Goal: Information Seeking & Learning: Learn about a topic

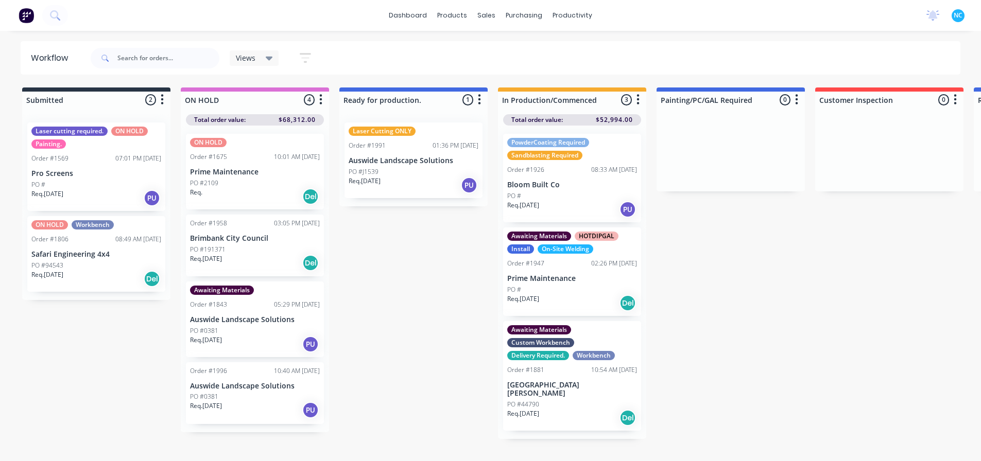
click at [276, 338] on div "Req. [DATE] PU" at bounding box center [255, 345] width 130 height 18
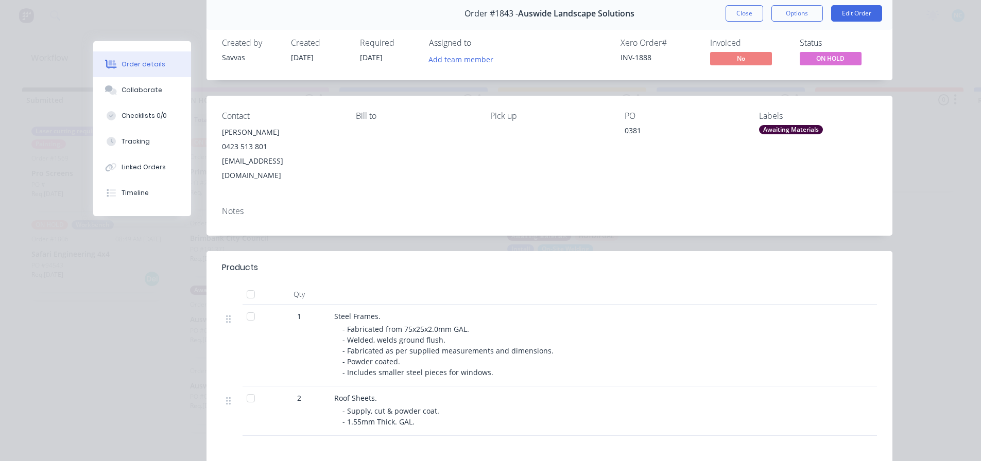
scroll to position [103, 0]
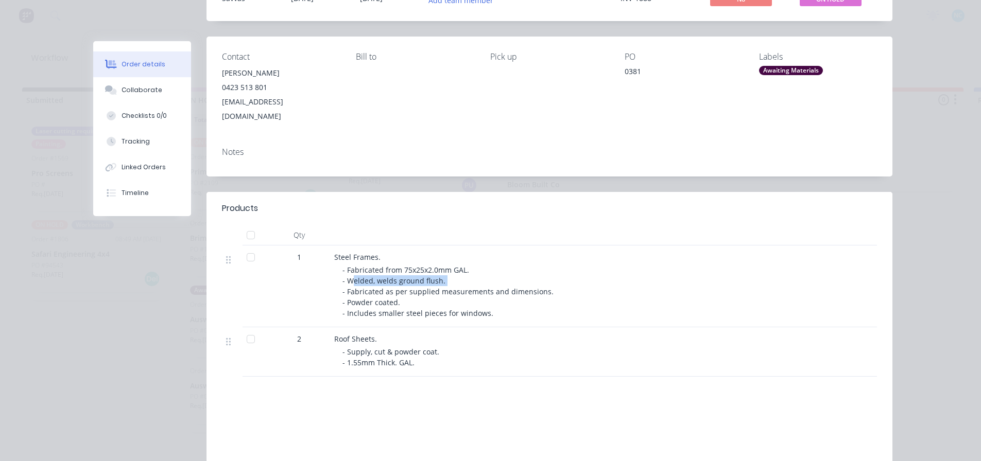
drag, startPoint x: 349, startPoint y: 267, endPoint x: 454, endPoint y: 266, distance: 105.5
click at [452, 266] on div "- Fabricated from 75x25x2.0mm GAL. - Welded, welds ground flush. - Fabricated a…" at bounding box center [539, 292] width 395 height 54
click at [454, 266] on div "- Fabricated from 75x25x2.0mm GAL. - Welded, welds ground flush. - Fabricated a…" at bounding box center [539, 292] width 395 height 54
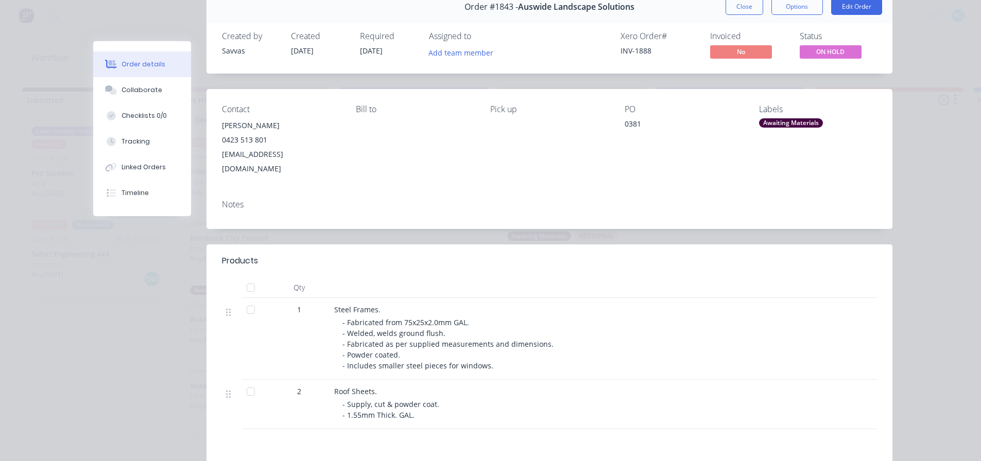
scroll to position [0, 0]
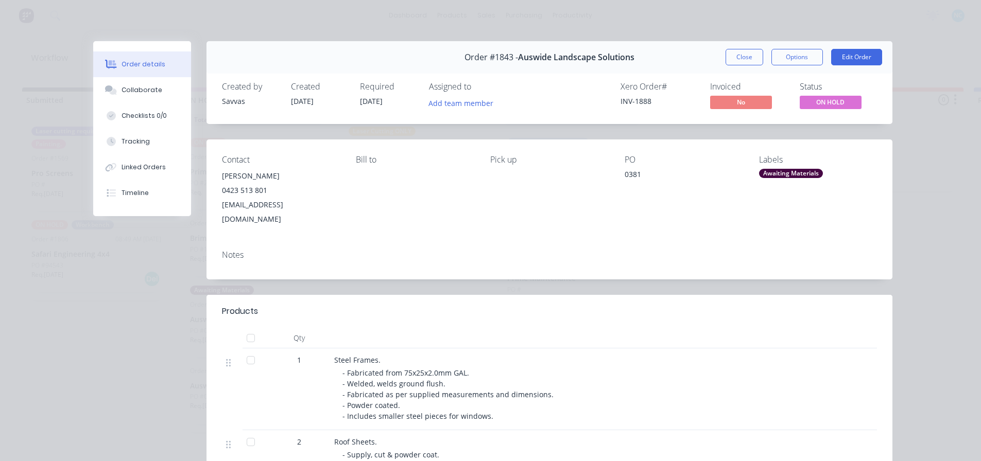
click at [748, 45] on div "Order #1843 - Auswide Landscape Solutions Close Options Edit Order" at bounding box center [549, 57] width 686 height 32
click at [747, 48] on div "Order #1843 - Auswide Landscape Solutions Close Options Edit Order" at bounding box center [549, 57] width 686 height 32
click at [747, 50] on button "Close" at bounding box center [744, 57] width 38 height 16
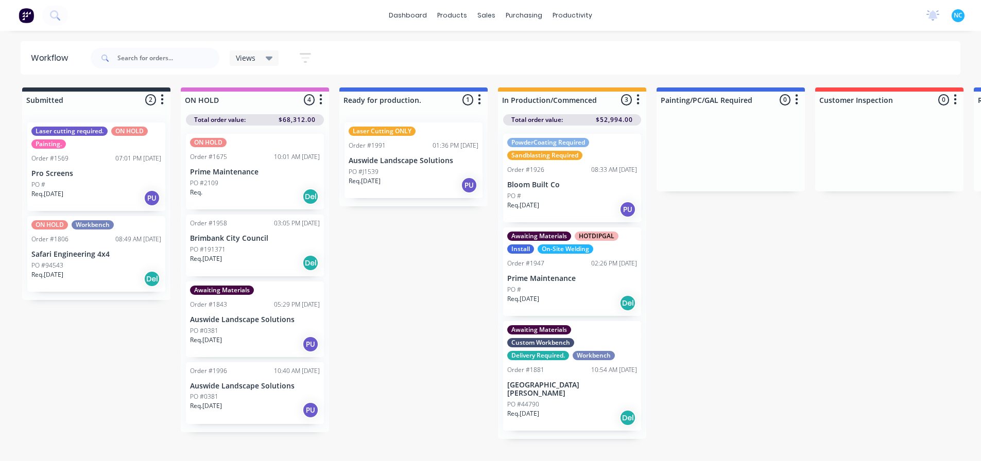
click at [747, 51] on div "Views Save new view None (Default) edit Show/Hide statuses Show line item cards…" at bounding box center [525, 58] width 872 height 31
click at [259, 395] on div "PO #0381" at bounding box center [255, 396] width 130 height 9
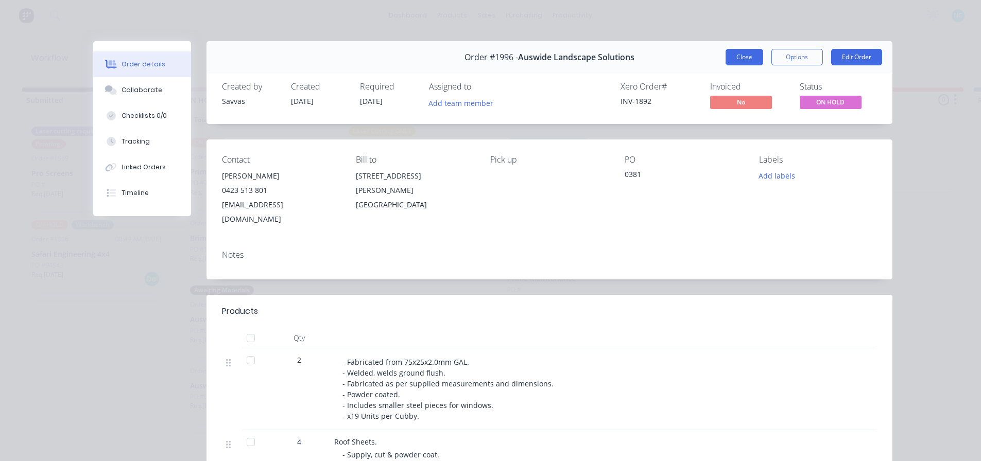
click at [732, 54] on button "Close" at bounding box center [744, 57] width 38 height 16
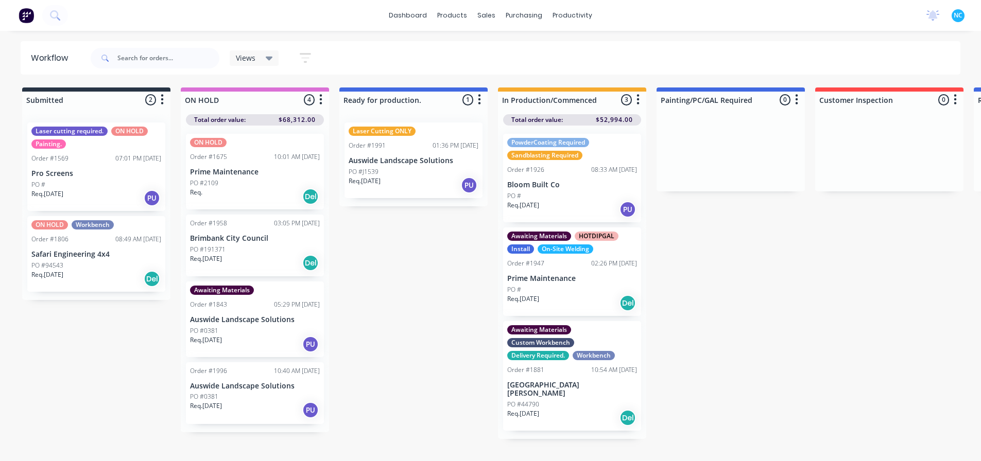
click at [239, 338] on div "Req. [DATE] PU" at bounding box center [255, 345] width 130 height 18
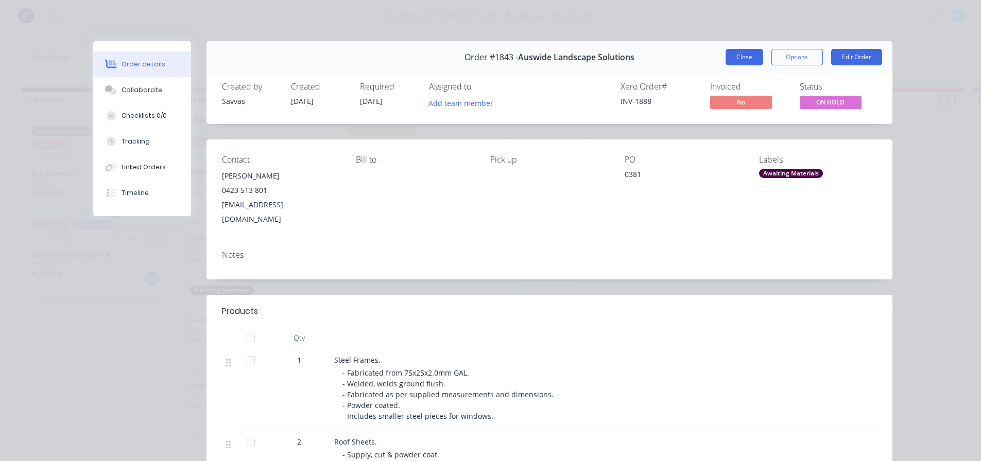
click at [756, 55] on button "Close" at bounding box center [744, 57] width 38 height 16
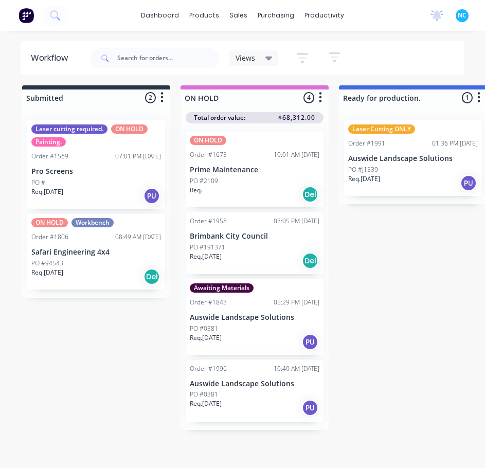
scroll to position [10, 0]
click at [257, 399] on div "Req. [DATE] PU" at bounding box center [255, 408] width 130 height 18
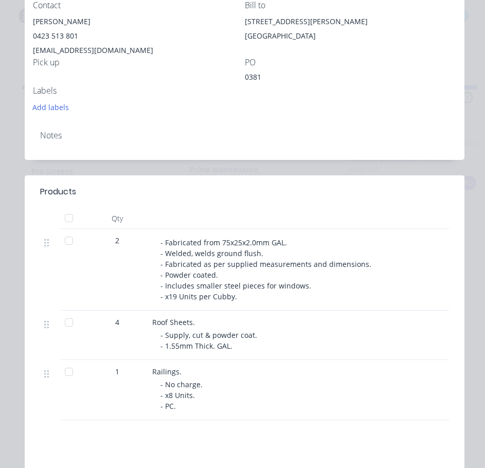
scroll to position [309, 0]
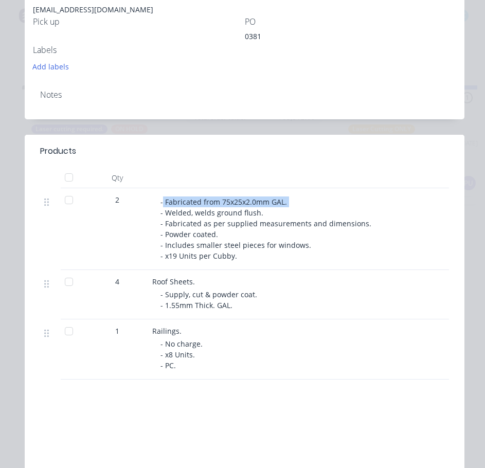
drag, startPoint x: 163, startPoint y: 202, endPoint x: 292, endPoint y: 198, distance: 129.3
click at [292, 198] on div "- Fabricated from 75x25x2.0mm GAL. - Welded, welds ground flush. - Fabricated a…" at bounding box center [358, 229] width 395 height 65
drag, startPoint x: 195, startPoint y: 213, endPoint x: 270, endPoint y: 215, distance: 75.7
click at [270, 215] on div "- Fabricated from 75x25x2.0mm GAL. - Welded, welds ground flush. - Fabricated a…" at bounding box center [358, 229] width 395 height 65
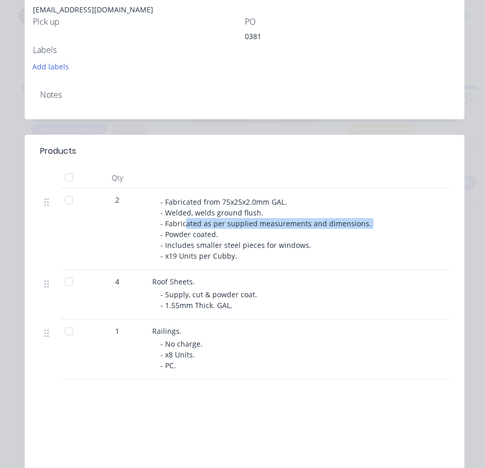
drag, startPoint x: 184, startPoint y: 226, endPoint x: 366, endPoint y: 222, distance: 181.8
click at [366, 222] on div "- Fabricated from 75x25x2.0mm GAL. - Welded, welds ground flush. - Fabricated a…" at bounding box center [358, 229] width 395 height 65
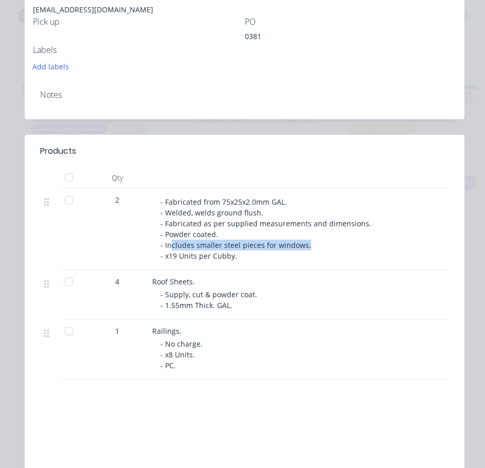
drag, startPoint x: 171, startPoint y: 245, endPoint x: 309, endPoint y: 242, distance: 138.0
click at [309, 242] on div "- Fabricated from 75x25x2.0mm GAL. - Welded, welds ground flush. - Fabricated a…" at bounding box center [358, 229] width 395 height 65
drag, startPoint x: 309, startPoint y: 242, endPoint x: 294, endPoint y: 252, distance: 17.4
click at [309, 243] on div "- Fabricated from 75x25x2.0mm GAL. - Welded, welds ground flush. - Fabricated a…" at bounding box center [358, 229] width 395 height 65
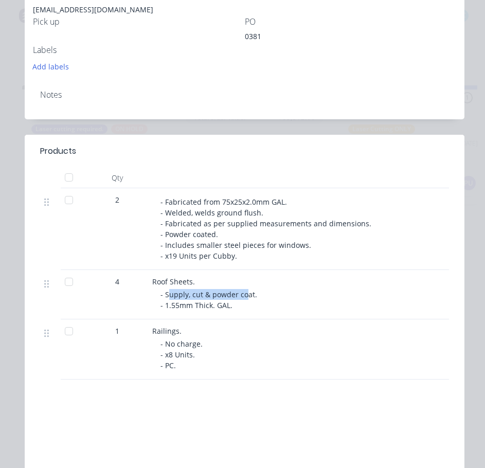
drag, startPoint x: 170, startPoint y: 299, endPoint x: 247, endPoint y: 290, distance: 77.7
click at [247, 290] on span "- Supply, cut & powder coat. - 1.55mm Thick. GAL." at bounding box center [210, 300] width 99 height 21
drag, startPoint x: 184, startPoint y: 307, endPoint x: 240, endPoint y: 302, distance: 55.9
click at [240, 302] on div "- Supply, cut & powder coat. - 1.55mm Thick. GAL." at bounding box center [358, 300] width 395 height 22
click at [206, 308] on span "- Supply, cut & powder coat. - 1.55mm Thick. GAL." at bounding box center [210, 300] width 99 height 21
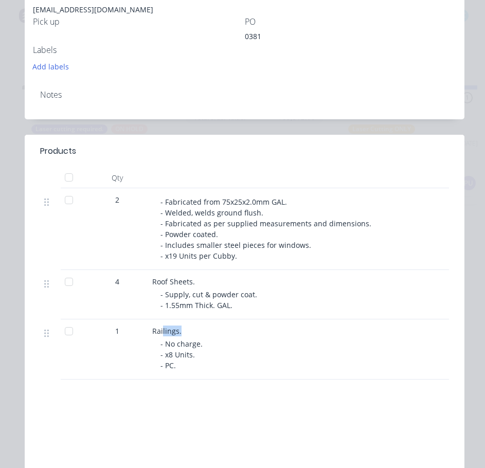
drag, startPoint x: 162, startPoint y: 336, endPoint x: 203, endPoint y: 330, distance: 41.5
click at [203, 330] on div "Railings." at bounding box center [354, 331] width 404 height 11
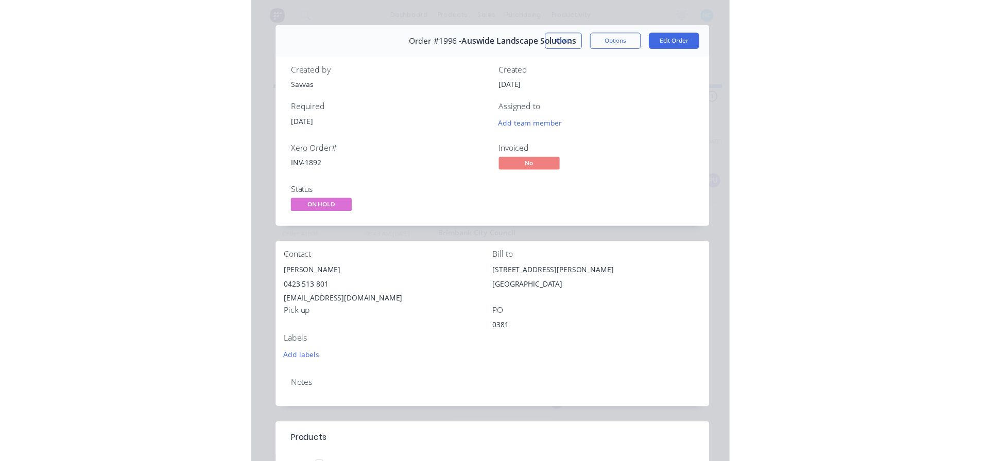
scroll to position [0, 0]
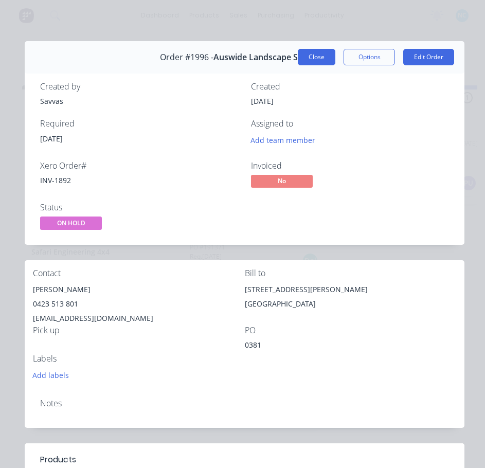
click at [320, 52] on button "Close" at bounding box center [317, 57] width 38 height 16
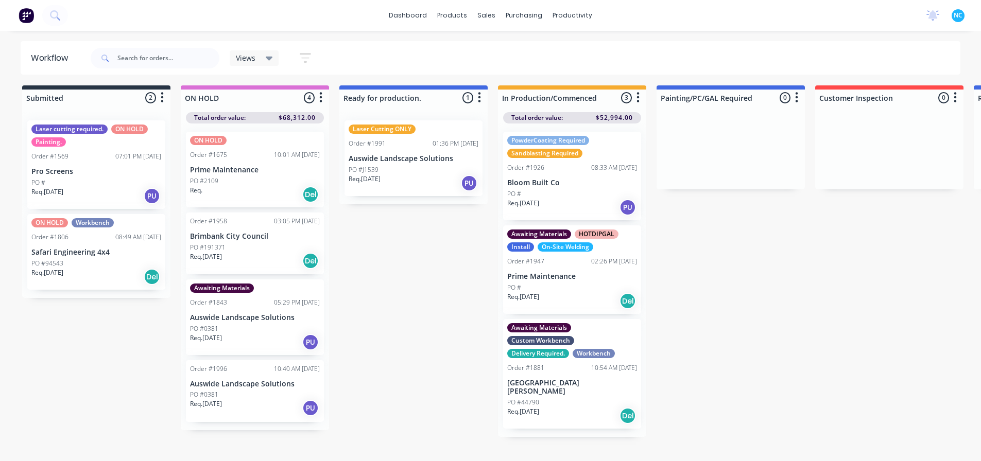
click at [255, 399] on div "Req. [DATE] PU" at bounding box center [255, 408] width 130 height 18
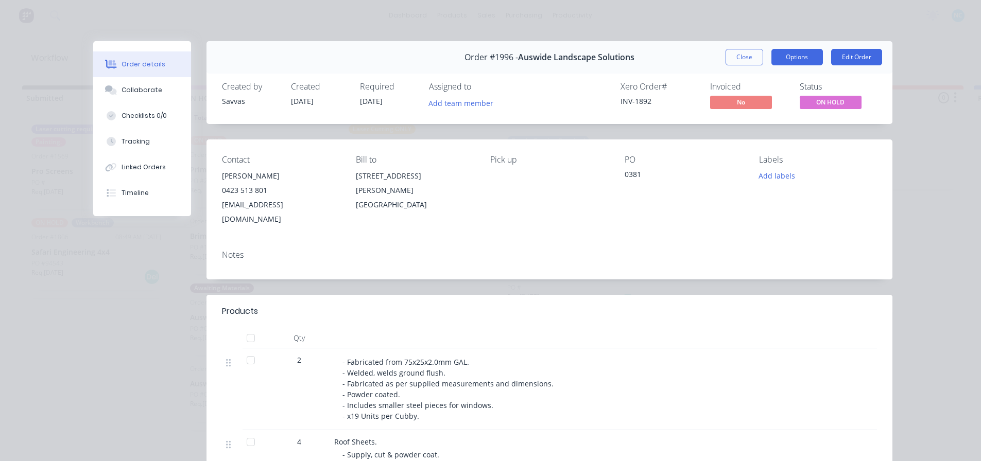
click at [792, 55] on button "Options" at bounding box center [796, 57] width 51 height 16
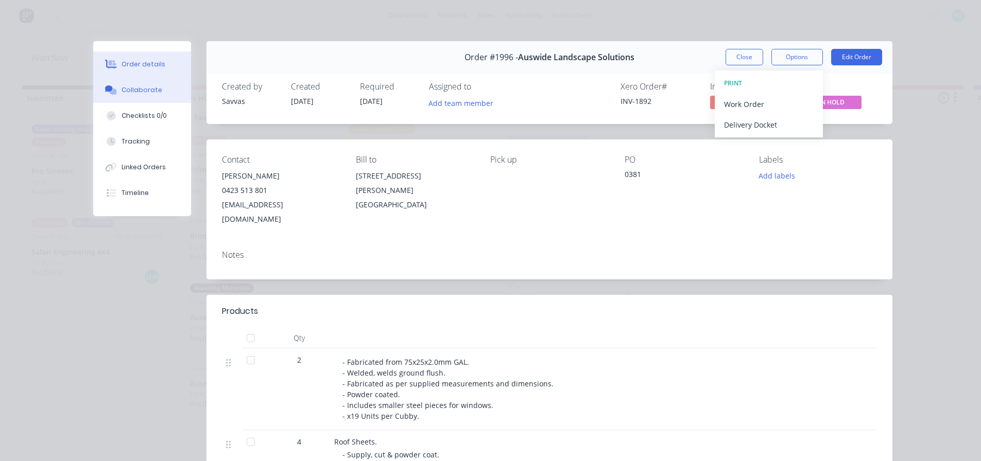
click at [127, 101] on button "Collaborate" at bounding box center [142, 90] width 98 height 26
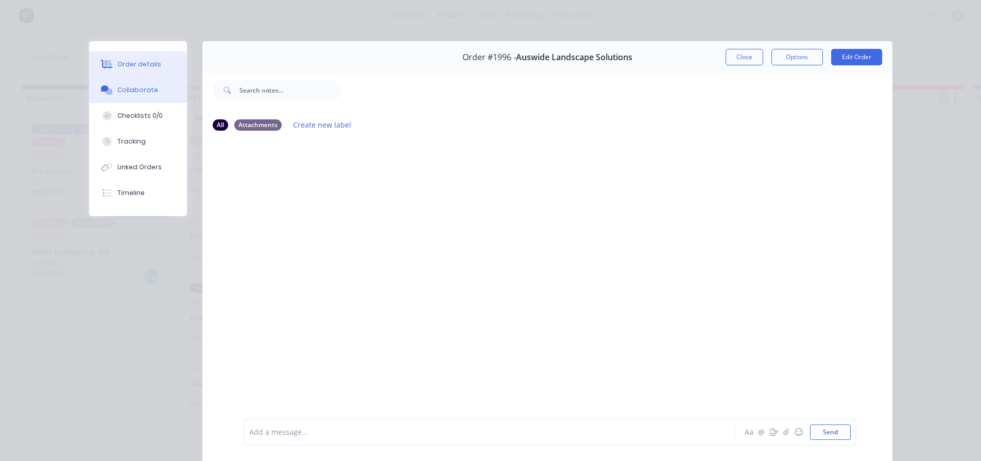
click at [139, 55] on button "Order details" at bounding box center [138, 64] width 98 height 26
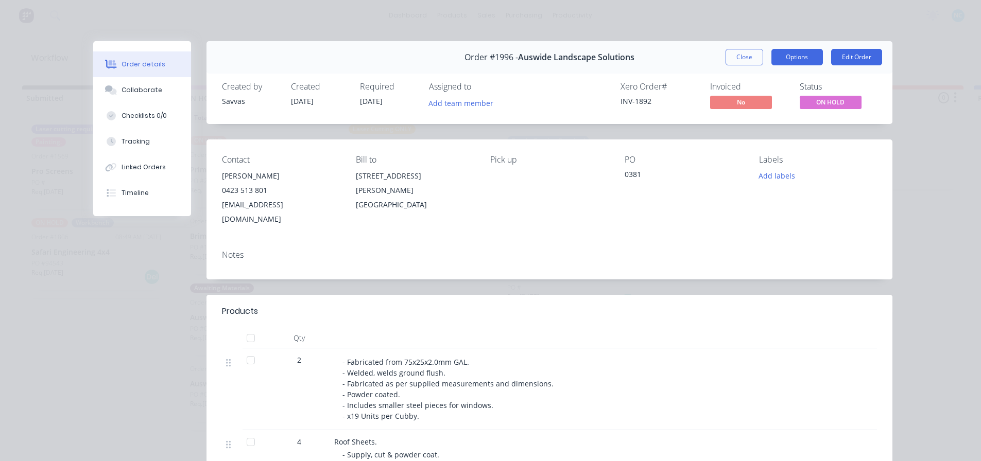
click at [785, 55] on button "Options" at bounding box center [796, 57] width 51 height 16
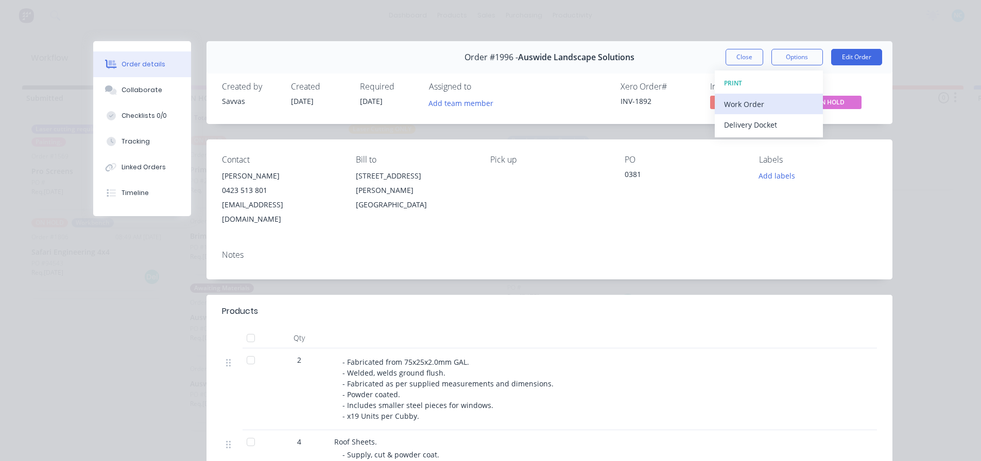
click at [780, 102] on div "Work Order" at bounding box center [769, 104] width 90 height 15
click at [771, 123] on div "Standard" at bounding box center [769, 124] width 90 height 15
click at [726, 44] on div "Order #1996 - Auswide Landscape Solutions Close Options Edit Order" at bounding box center [549, 57] width 686 height 32
click at [729, 45] on div "Order #1996 - Auswide Landscape Solutions Close Options Edit Order" at bounding box center [549, 57] width 686 height 32
click at [733, 50] on button "Close" at bounding box center [744, 57] width 38 height 16
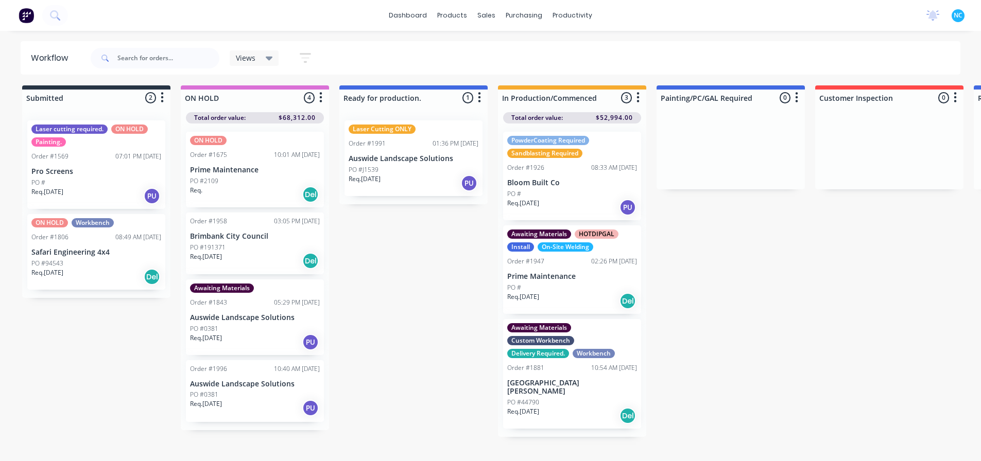
click at [559, 408] on div "Req. [DATE] Del" at bounding box center [572, 416] width 130 height 18
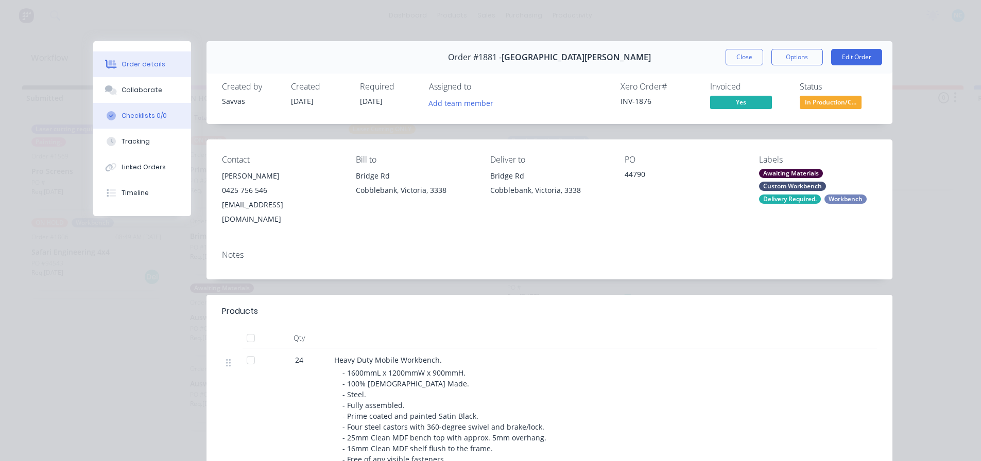
click at [174, 108] on button "Checklists 0/0" at bounding box center [142, 116] width 98 height 26
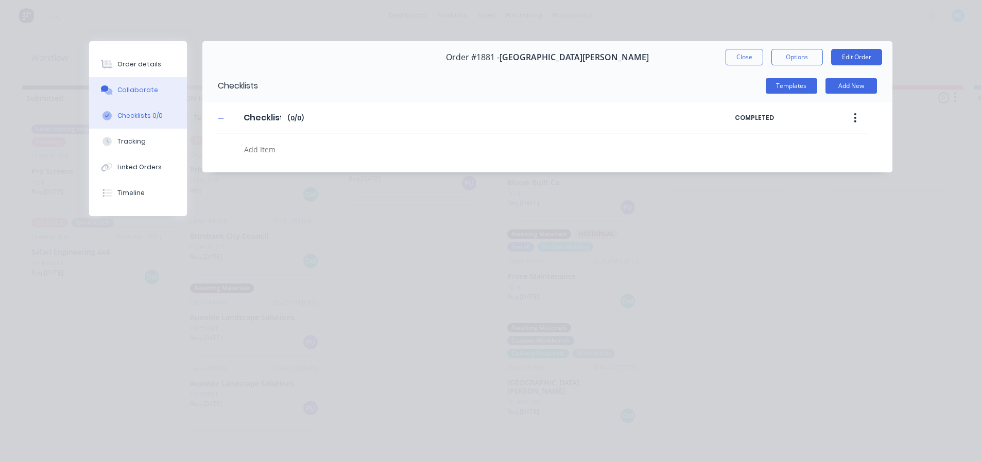
type textarea "x"
click at [166, 83] on button "Collaborate" at bounding box center [138, 90] width 98 height 26
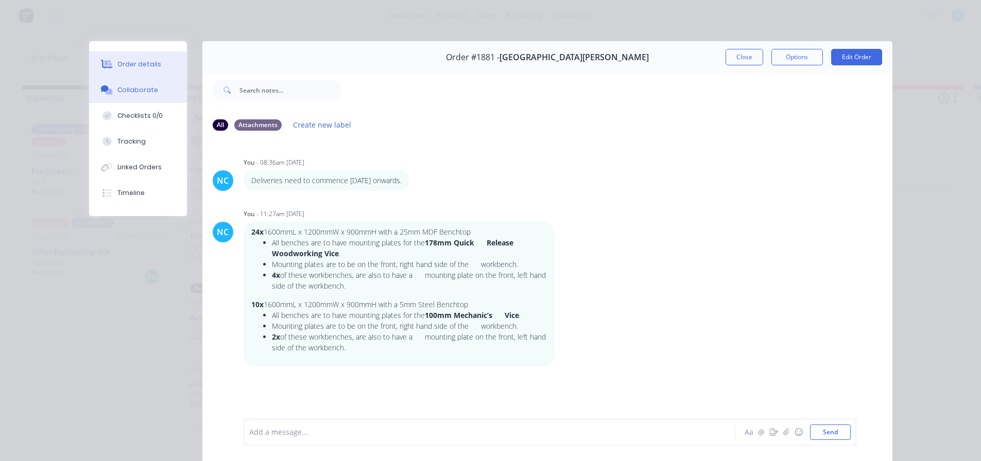
click at [106, 54] on button "Order details" at bounding box center [138, 64] width 98 height 26
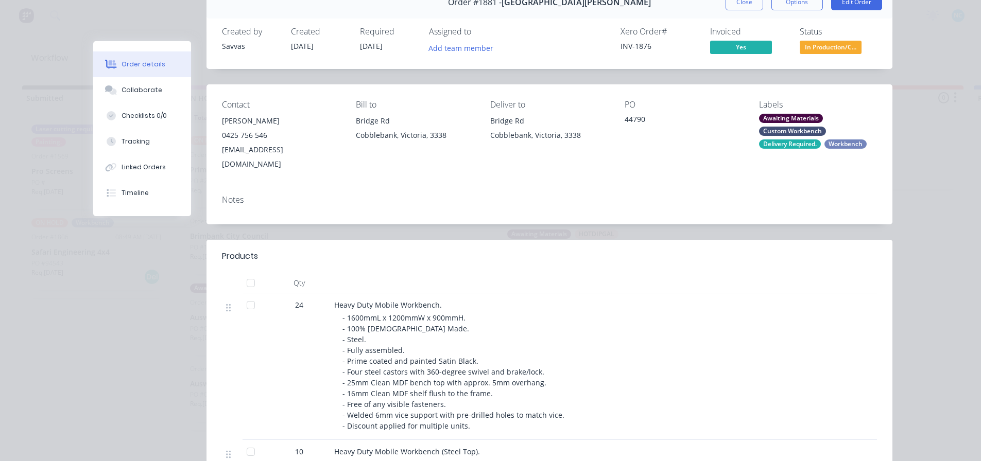
scroll to position [51, 0]
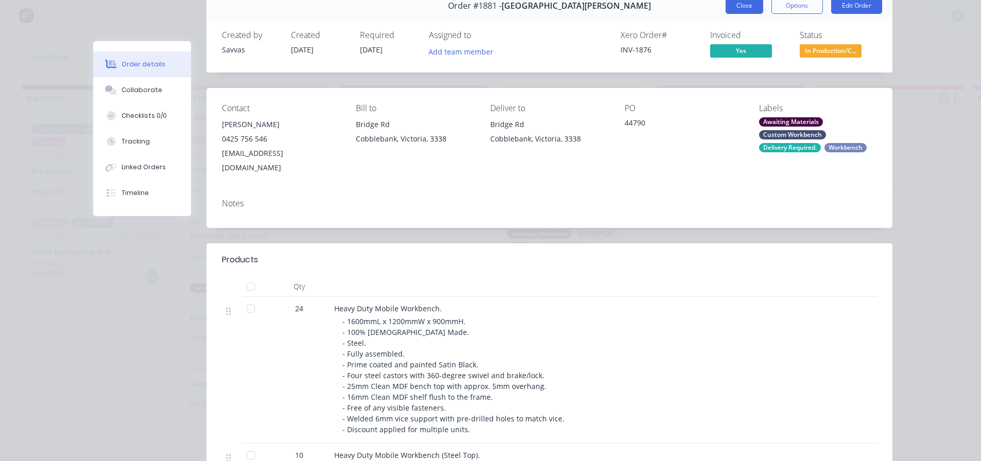
click at [748, 2] on button "Close" at bounding box center [744, 5] width 38 height 16
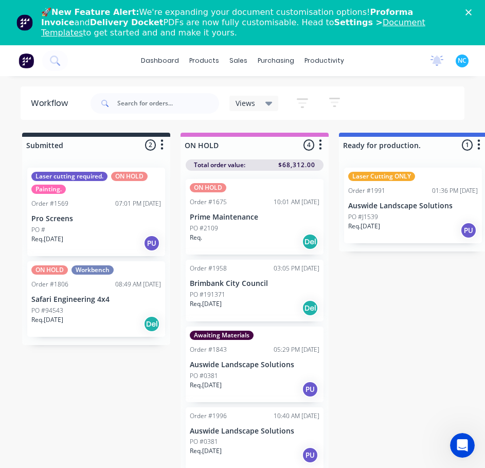
scroll to position [51, 0]
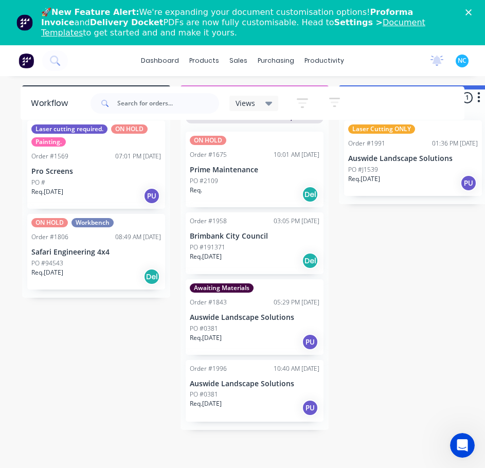
click at [265, 349] on div "Awaiting Materials Order #1843 05:29 PM 13/08/25 Auswide Landscape Solutions PO…" at bounding box center [255, 318] width 138 height 76
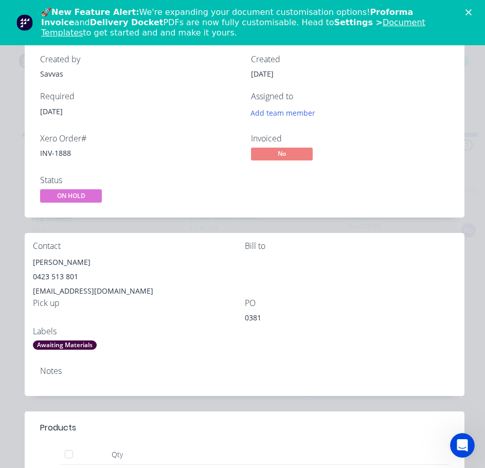
scroll to position [0, 0]
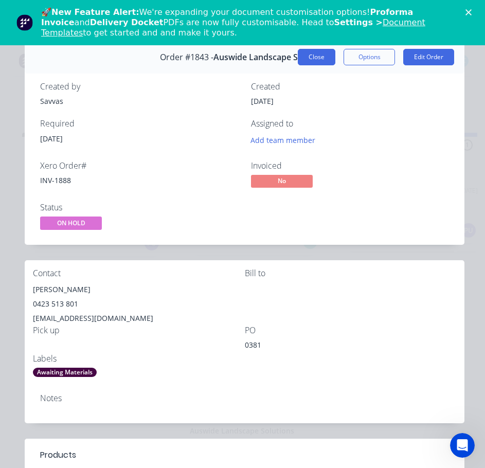
click at [322, 58] on button "Close" at bounding box center [317, 57] width 38 height 16
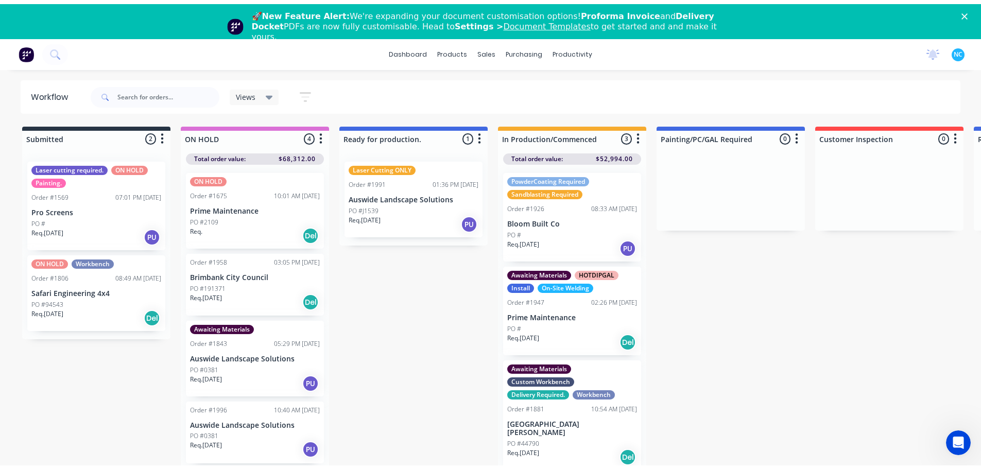
click at [967, 13] on icon "Close" at bounding box center [964, 16] width 6 height 6
